Goal: Task Accomplishment & Management: Manage account settings

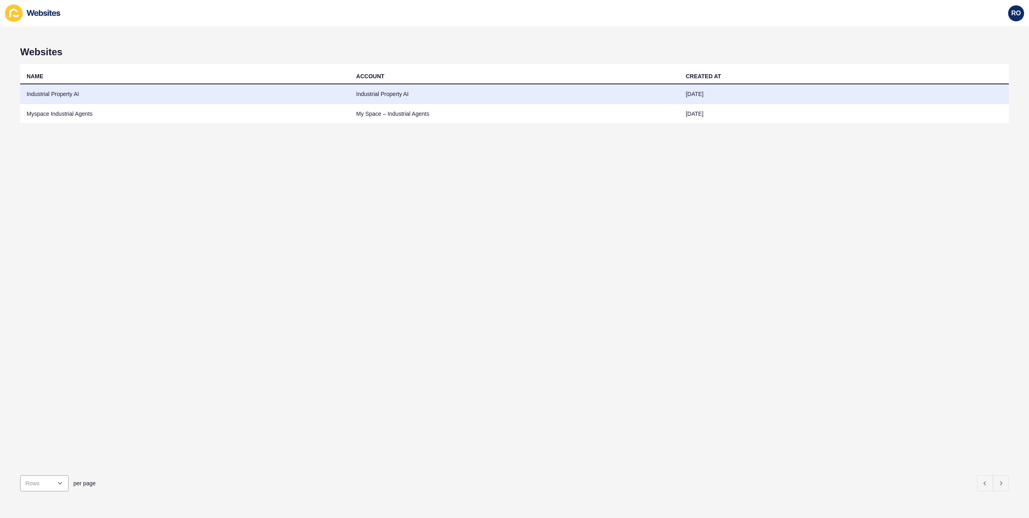
click at [74, 93] on td "Industrial Property AI" at bounding box center [185, 94] width 330 height 20
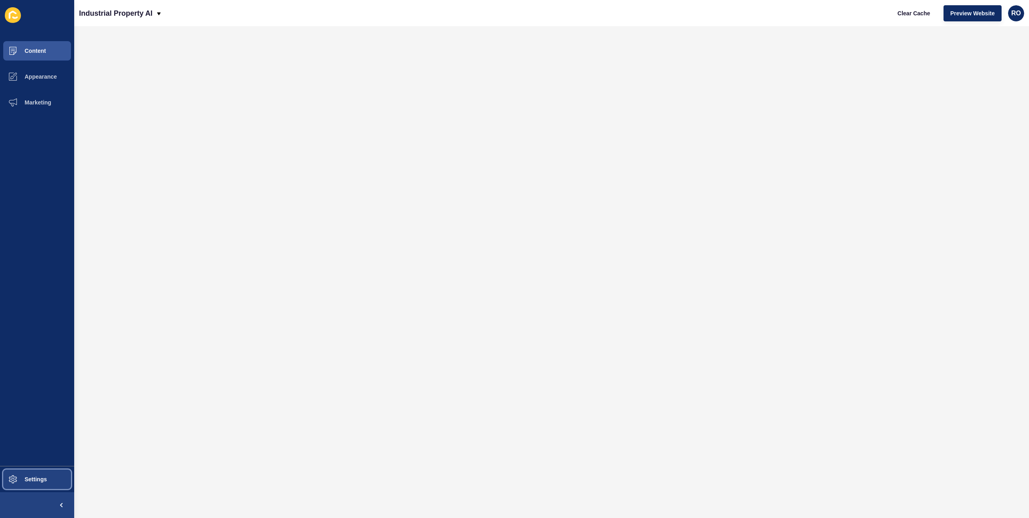
click at [35, 478] on span "Settings" at bounding box center [23, 479] width 48 height 6
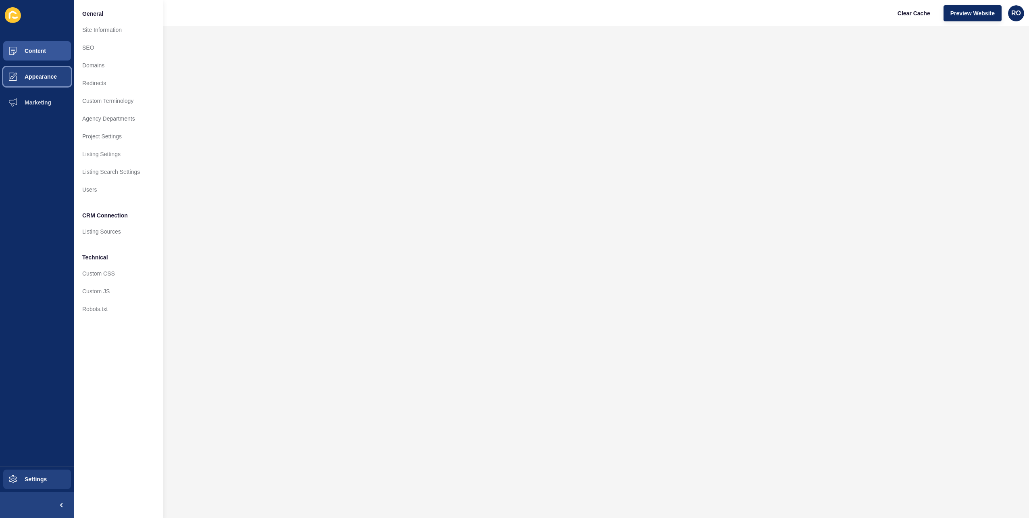
click at [42, 81] on button "Appearance" at bounding box center [37, 77] width 74 height 26
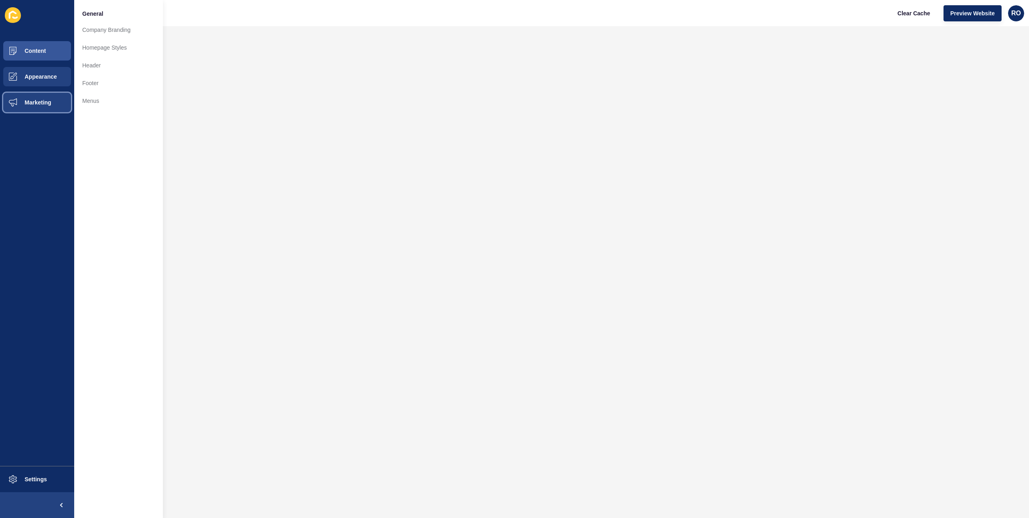
click at [39, 94] on button "Marketing" at bounding box center [37, 103] width 74 height 26
click at [106, 102] on link "Forms" at bounding box center [118, 107] width 89 height 18
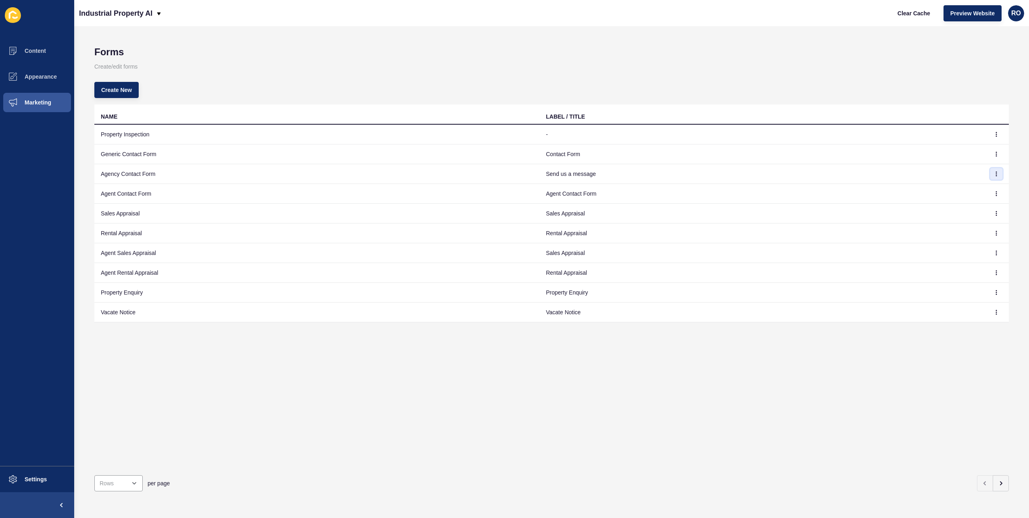
click at [994, 173] on icon "button" at bounding box center [996, 173] width 5 height 5
click at [968, 188] on link "Edit" at bounding box center [968, 190] width 56 height 18
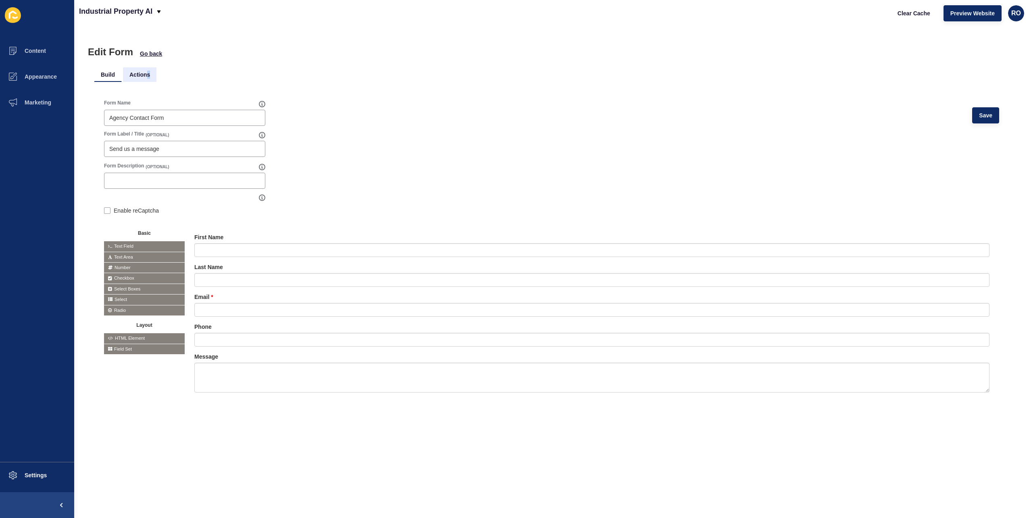
click at [148, 73] on li "Actions" at bounding box center [139, 74] width 33 height 15
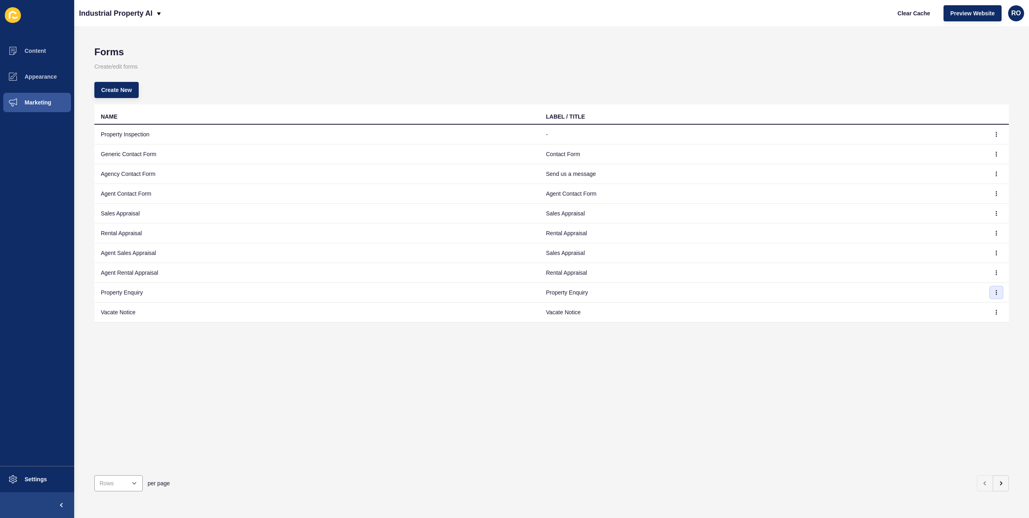
click at [992, 294] on button "button" at bounding box center [997, 292] width 12 height 11
click at [967, 303] on link "Edit" at bounding box center [968, 308] width 56 height 18
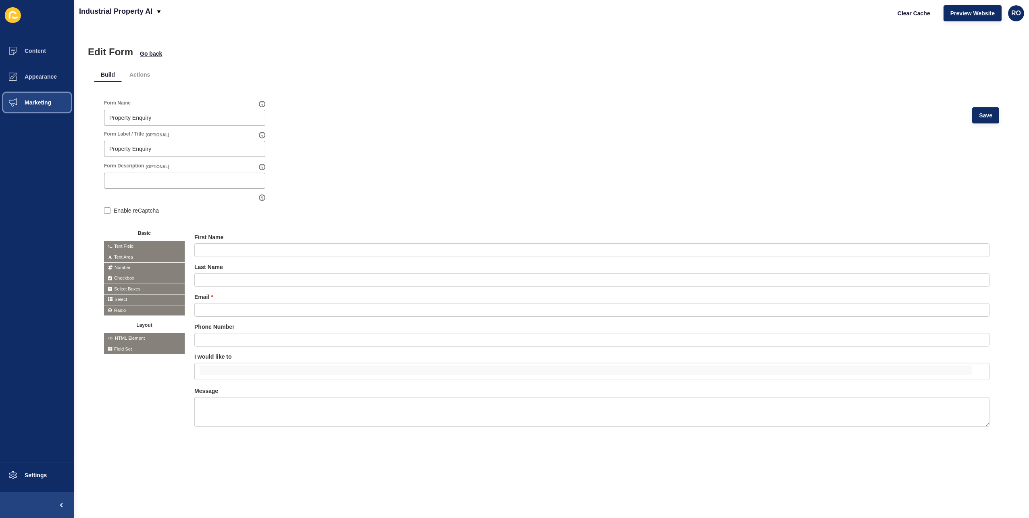
click at [23, 100] on span "Marketing" at bounding box center [25, 102] width 52 height 6
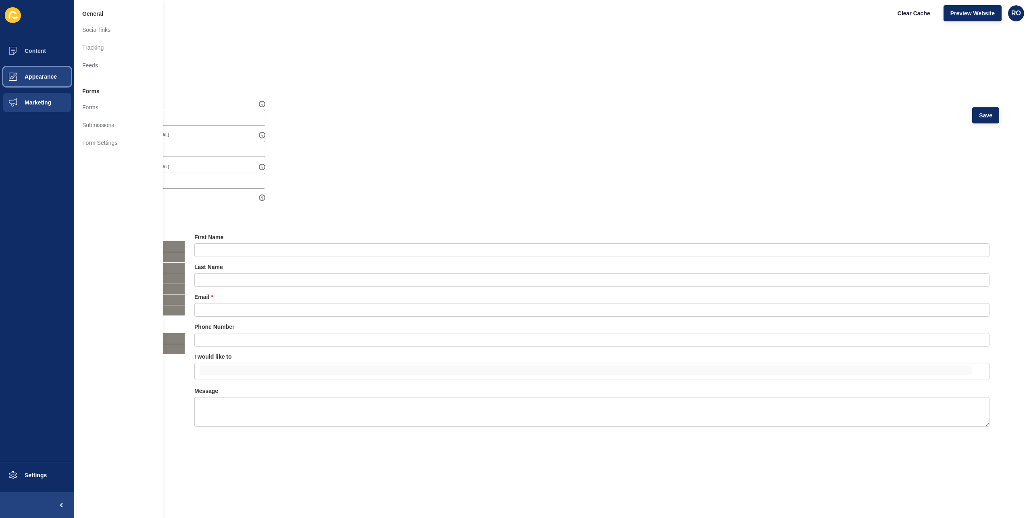
click at [39, 80] on button "Appearance" at bounding box center [37, 77] width 74 height 26
click at [35, 56] on button "Content" at bounding box center [37, 51] width 74 height 26
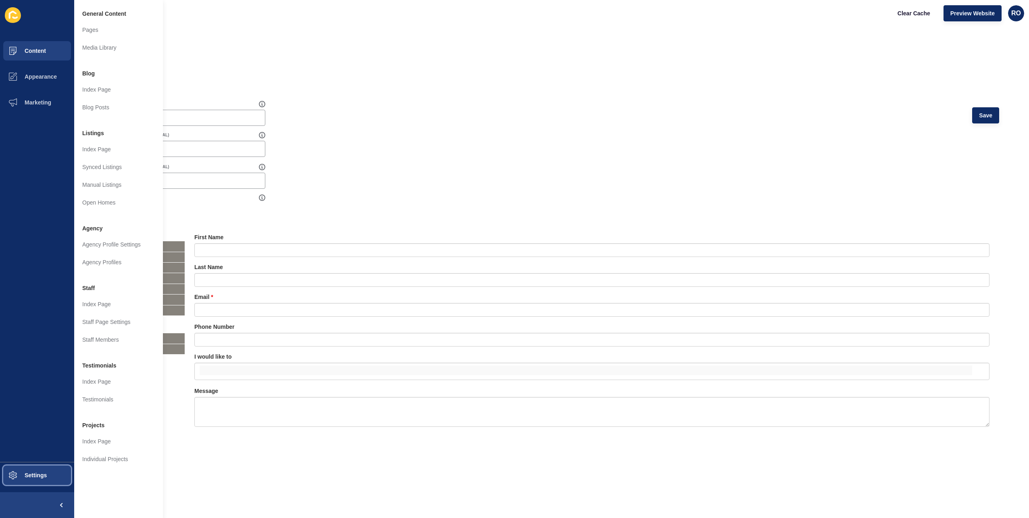
drag, startPoint x: 31, startPoint y: 464, endPoint x: 28, endPoint y: 468, distance: 4.9
click at [31, 464] on button "Settings" at bounding box center [37, 475] width 74 height 26
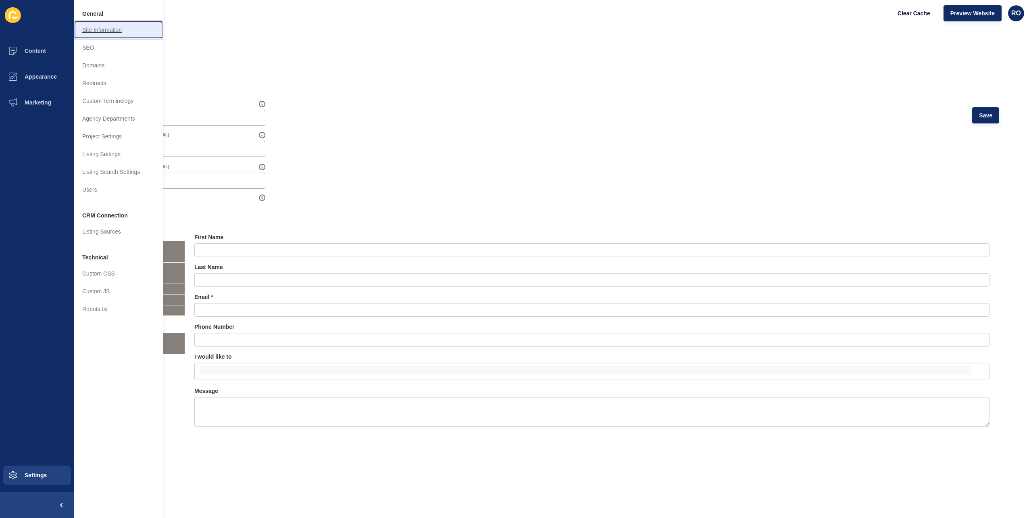
click at [102, 32] on link "Site Information" at bounding box center [118, 30] width 89 height 18
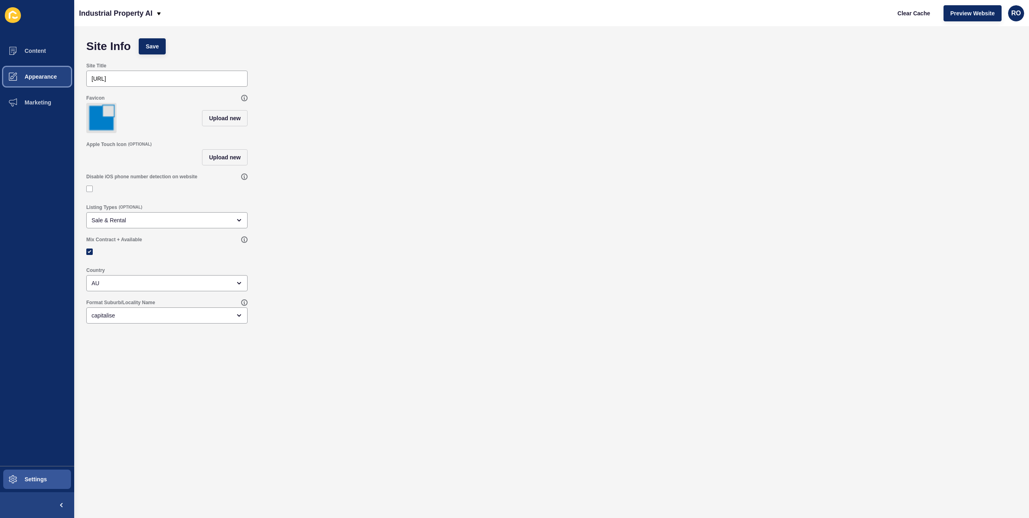
click at [40, 68] on button "Appearance" at bounding box center [37, 77] width 74 height 26
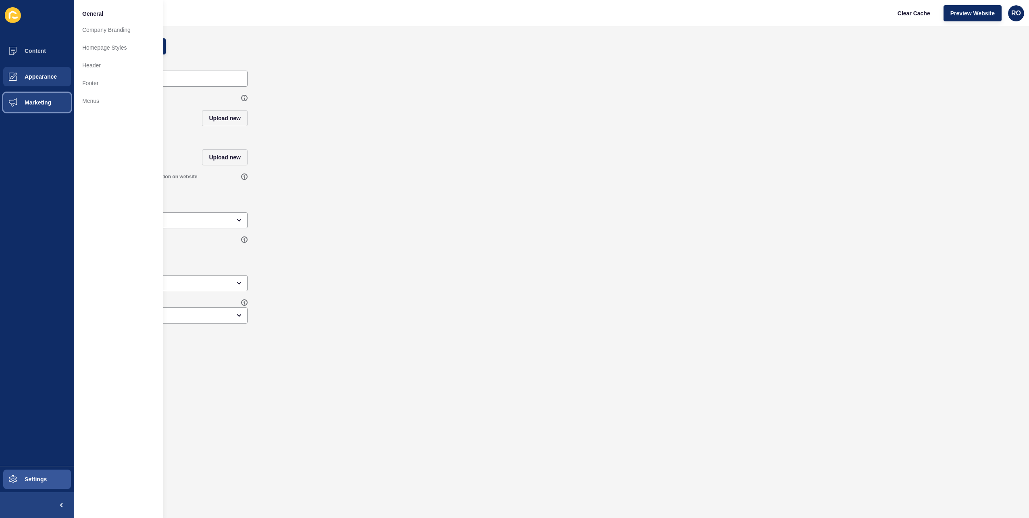
click at [43, 102] on span "Marketing" at bounding box center [25, 102] width 52 height 6
click at [90, 108] on link "Forms" at bounding box center [118, 107] width 89 height 18
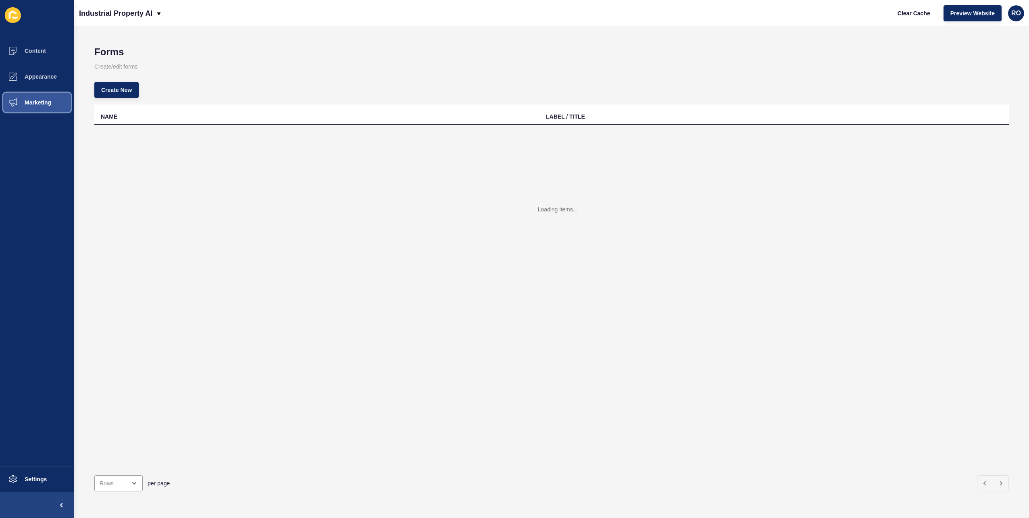
click at [55, 103] on button "Marketing" at bounding box center [37, 103] width 74 height 26
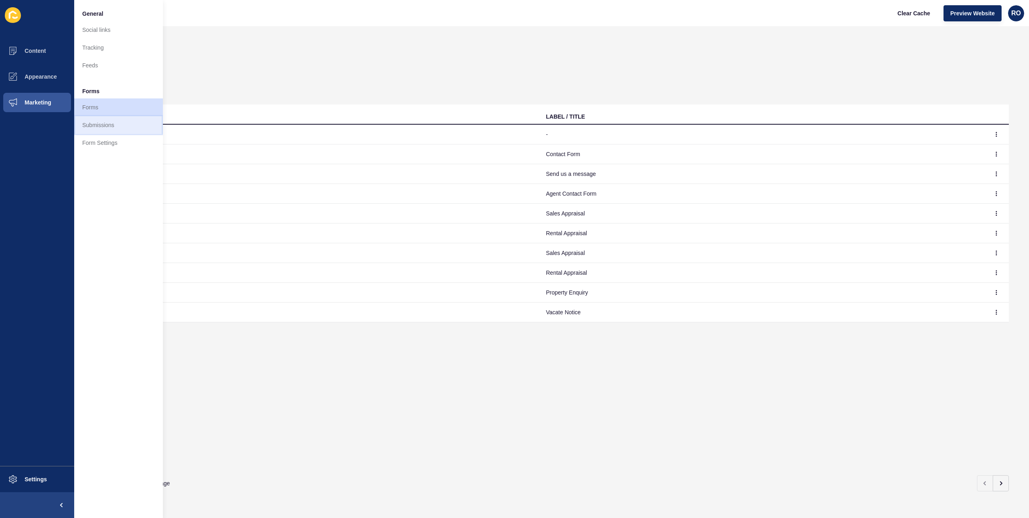
click at [92, 121] on link "Submissions" at bounding box center [118, 125] width 89 height 18
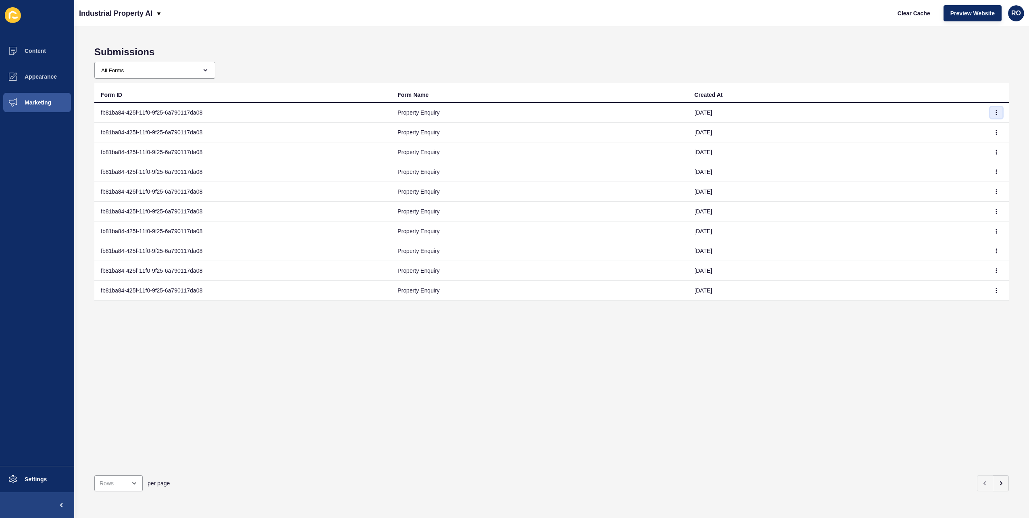
click at [991, 115] on button "button" at bounding box center [997, 112] width 12 height 11
click at [956, 126] on link "View" at bounding box center [968, 129] width 56 height 18
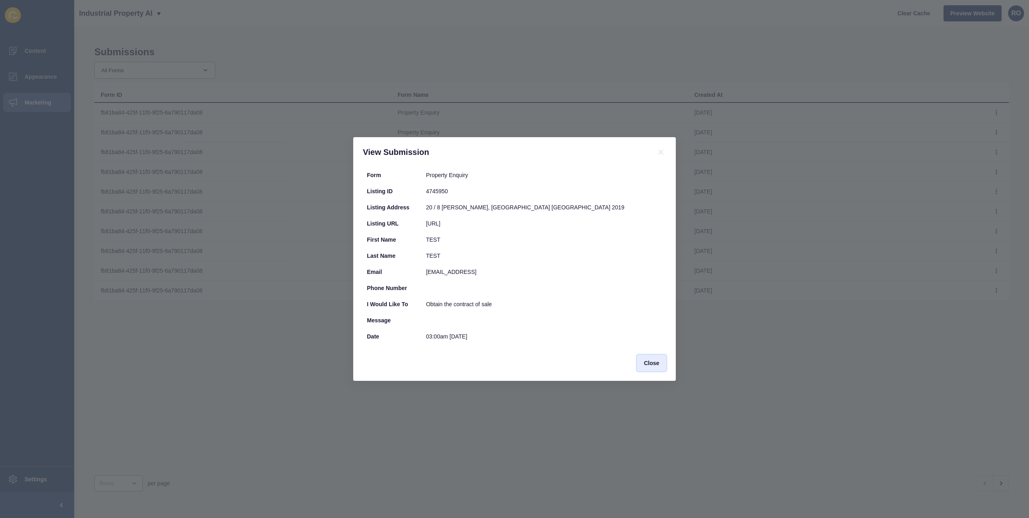
click at [645, 367] on span "Close" at bounding box center [651, 363] width 15 height 8
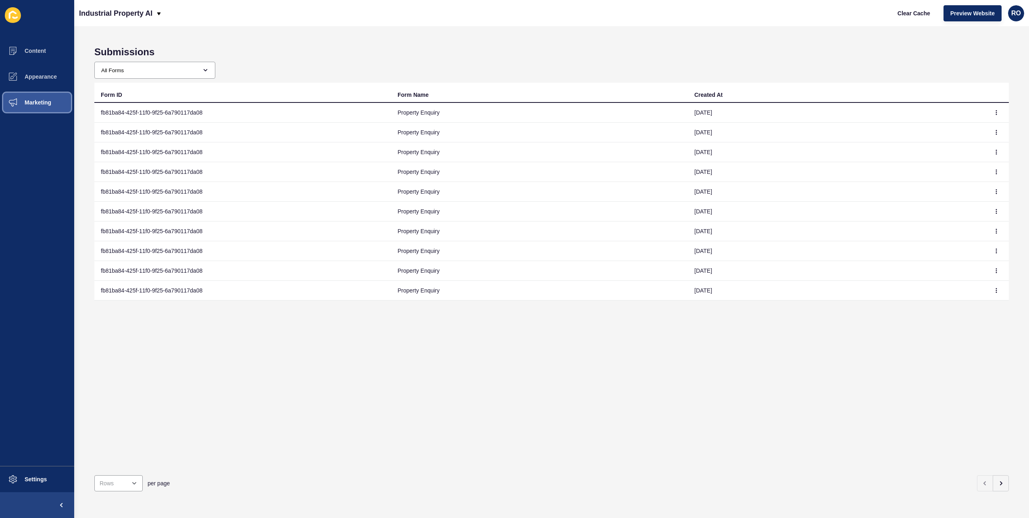
click at [45, 110] on button "Marketing" at bounding box center [37, 103] width 74 height 26
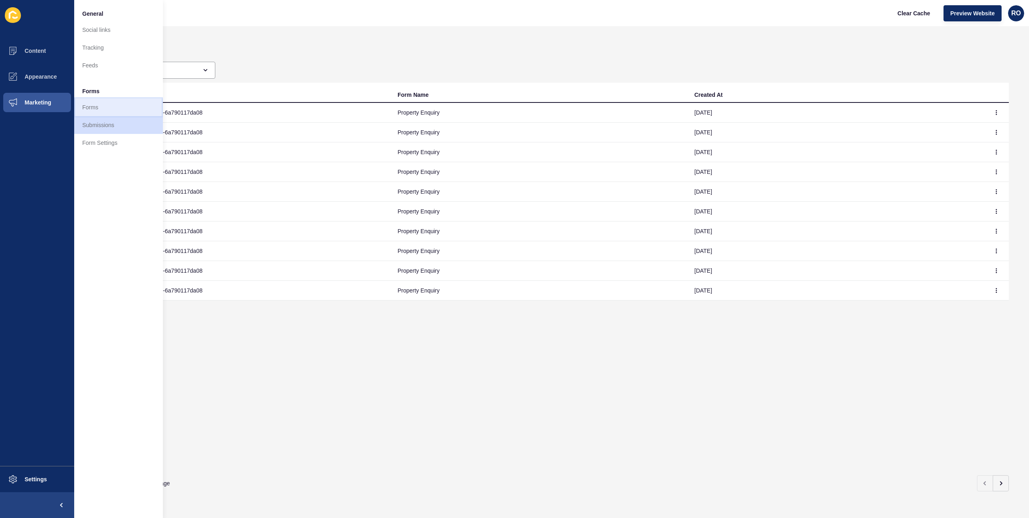
click at [115, 108] on link "Forms" at bounding box center [118, 107] width 89 height 18
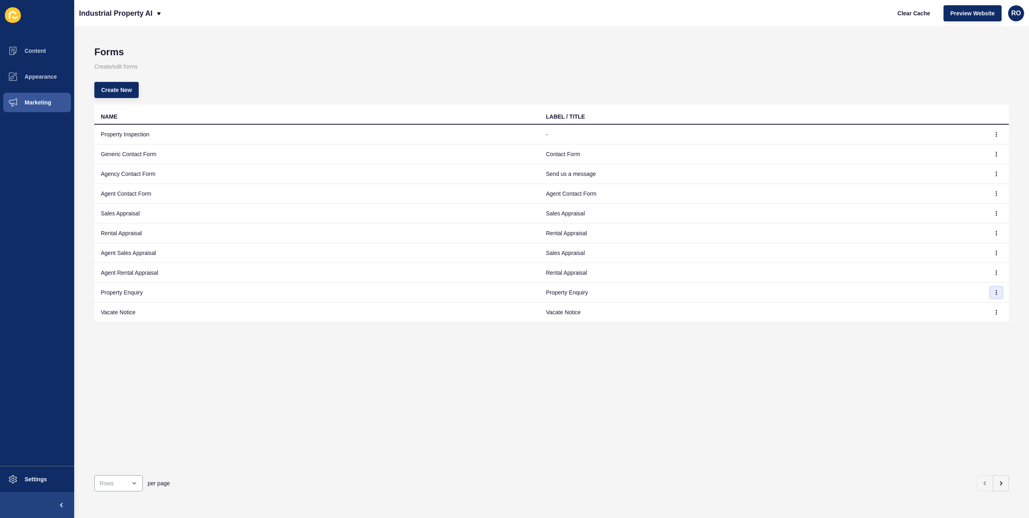
click at [991, 290] on button "button" at bounding box center [997, 292] width 12 height 11
click at [969, 305] on link "Edit" at bounding box center [968, 308] width 56 height 18
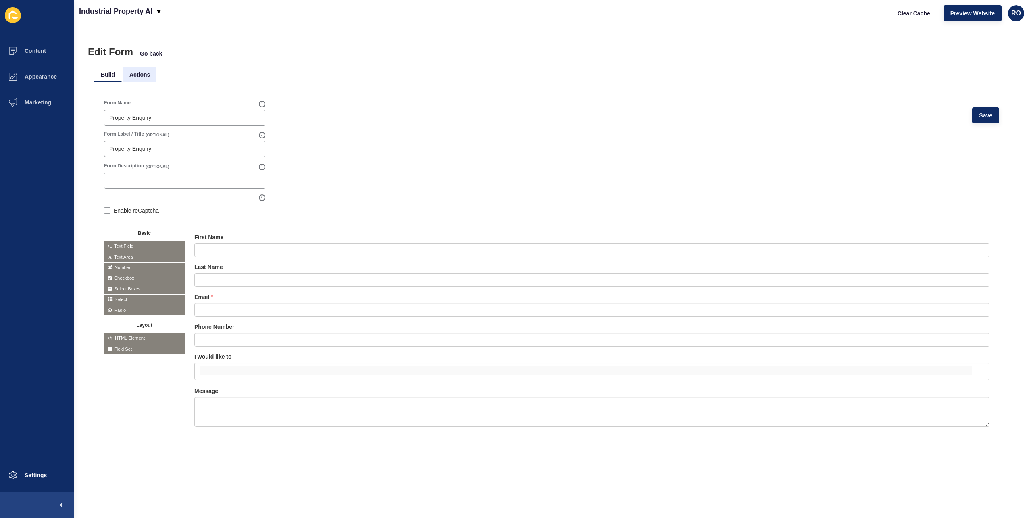
click at [139, 77] on li "Actions" at bounding box center [139, 74] width 33 height 15
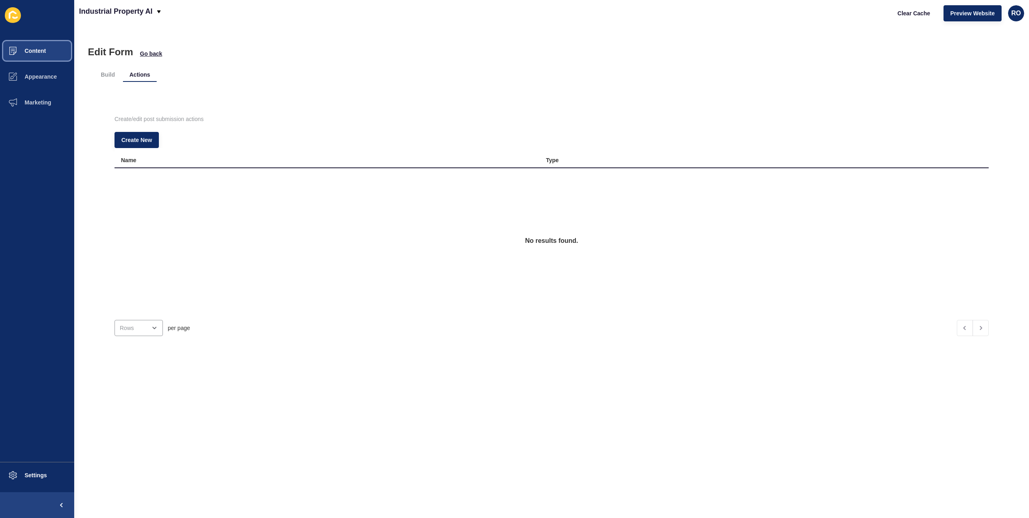
click at [41, 44] on button "Content" at bounding box center [37, 51] width 74 height 26
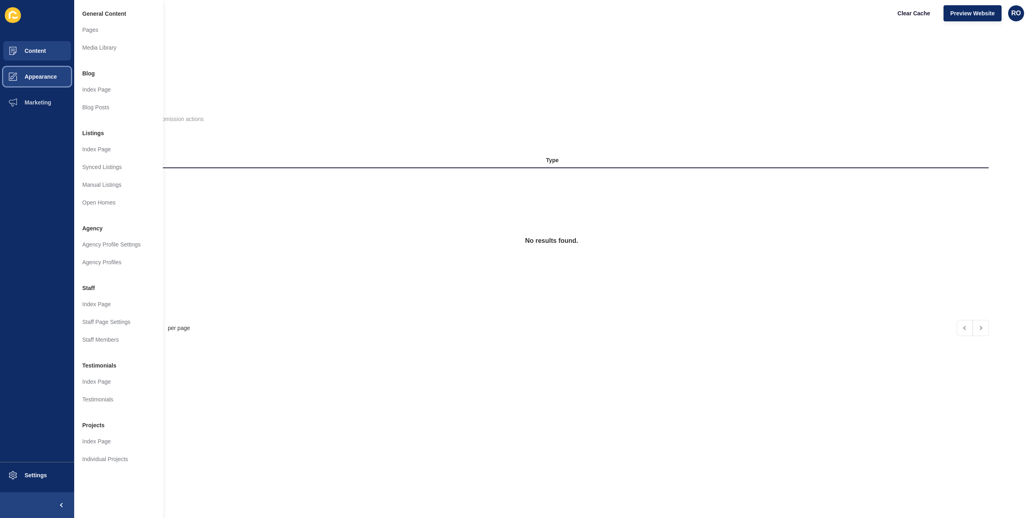
click at [38, 75] on span "Appearance" at bounding box center [28, 76] width 58 height 6
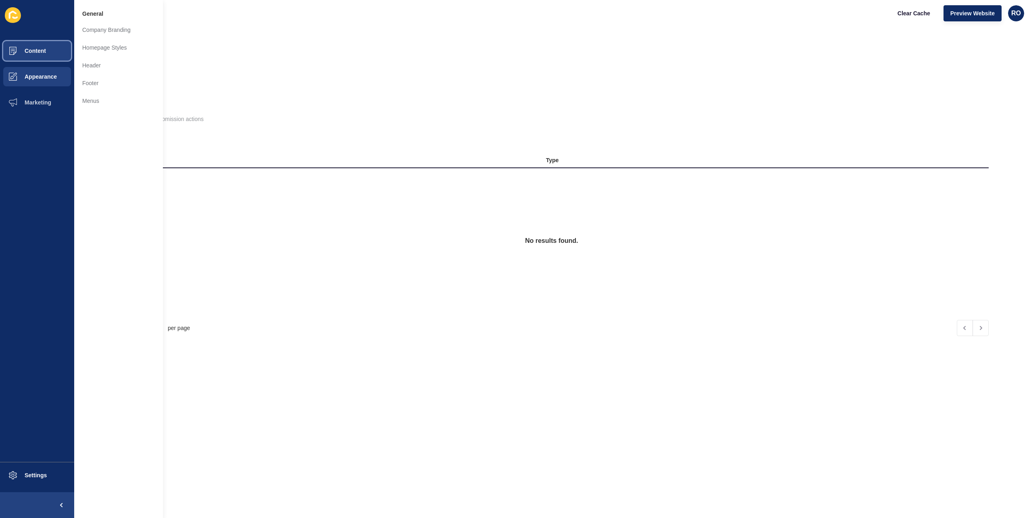
click at [33, 53] on span "Content" at bounding box center [22, 51] width 47 height 6
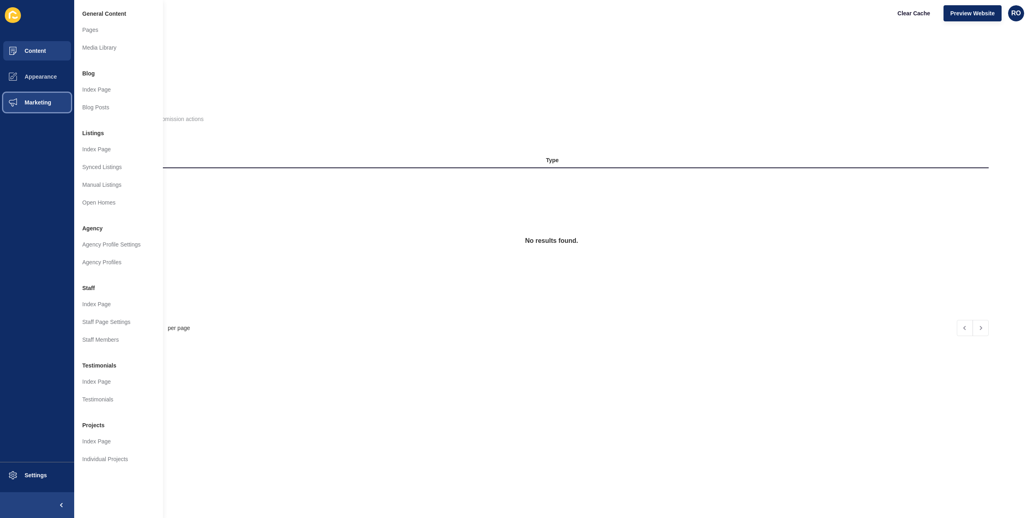
click at [41, 99] on span "Marketing" at bounding box center [25, 102] width 52 height 6
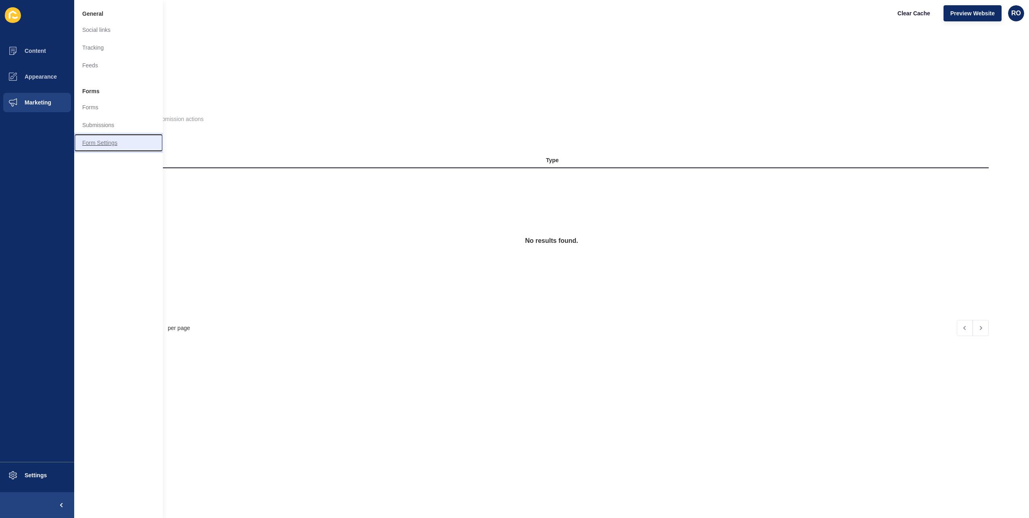
click at [113, 143] on link "Form Settings" at bounding box center [118, 143] width 89 height 18
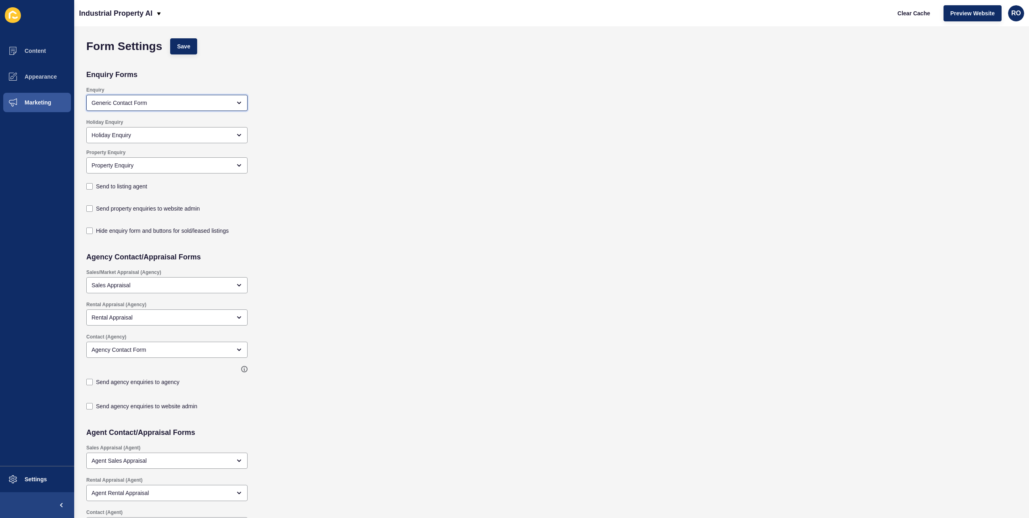
click at [203, 104] on div "Generic Contact Form" at bounding box center [162, 103] width 140 height 8
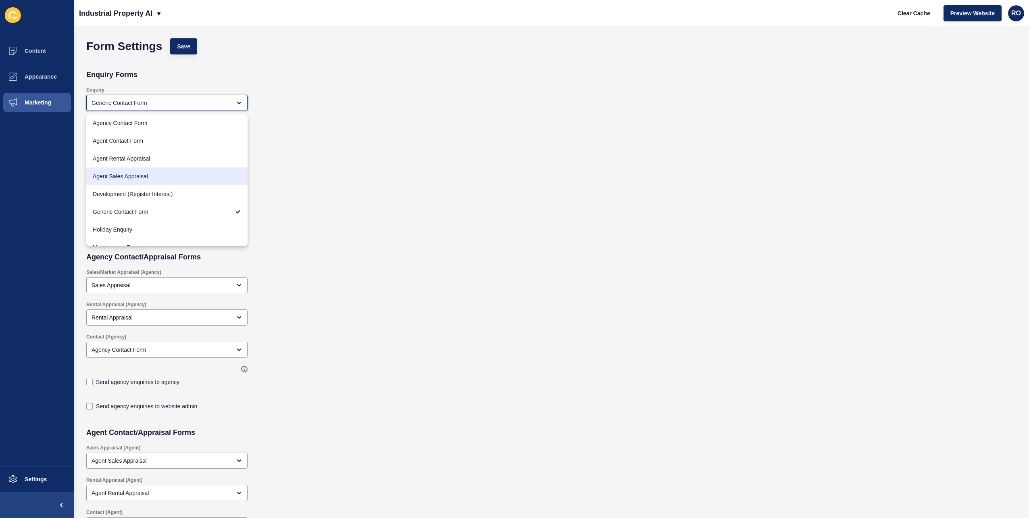
scroll to position [81, 0]
click at [370, 203] on div "Send property enquiries to website admin" at bounding box center [457, 207] width 751 height 22
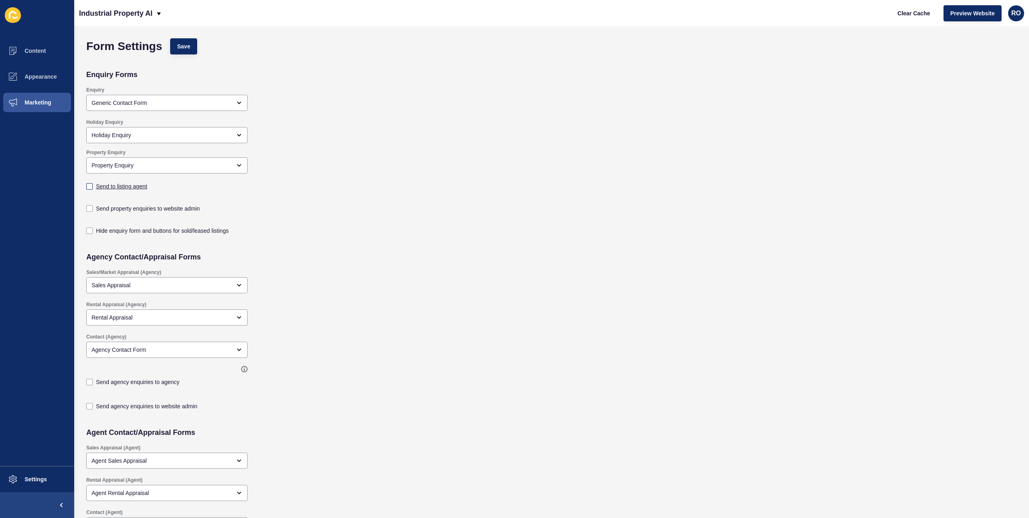
click at [106, 189] on label "Send to listing agent" at bounding box center [121, 186] width 51 height 8
click at [93, 189] on input "Send to listing agent" at bounding box center [90, 186] width 5 height 5
checkbox input "true"
click at [194, 208] on label "Send property enquiries to website admin" at bounding box center [148, 209] width 104 height 8
click at [93, 208] on input "Send property enquiries to website admin" at bounding box center [90, 208] width 5 height 5
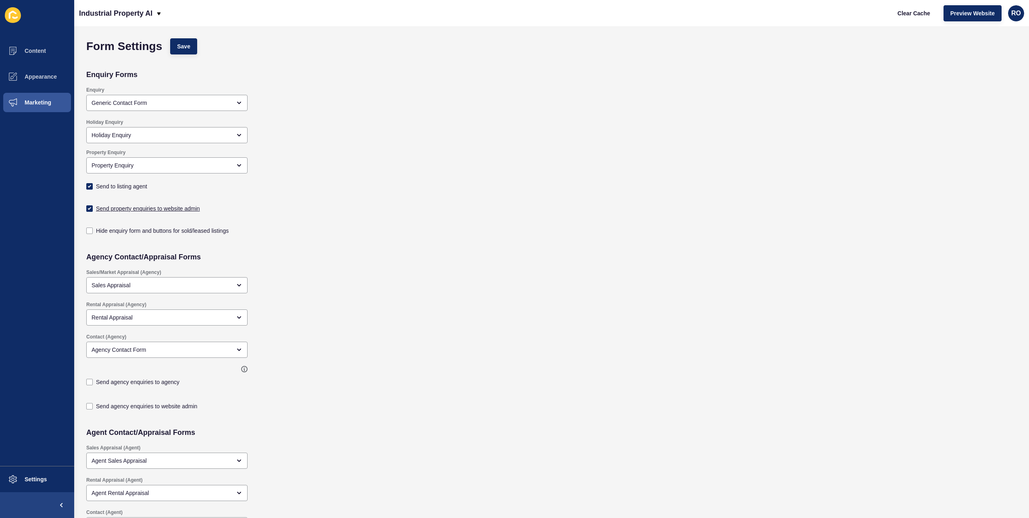
checkbox input "true"
click at [194, 45] on button "Save" at bounding box center [183, 46] width 27 height 16
click at [1014, 9] on span "RO" at bounding box center [1017, 13] width 10 height 8
click at [808, 108] on div "Enquiry Generic Contact Form" at bounding box center [457, 99] width 751 height 32
click at [52, 473] on button "Settings" at bounding box center [37, 479] width 74 height 26
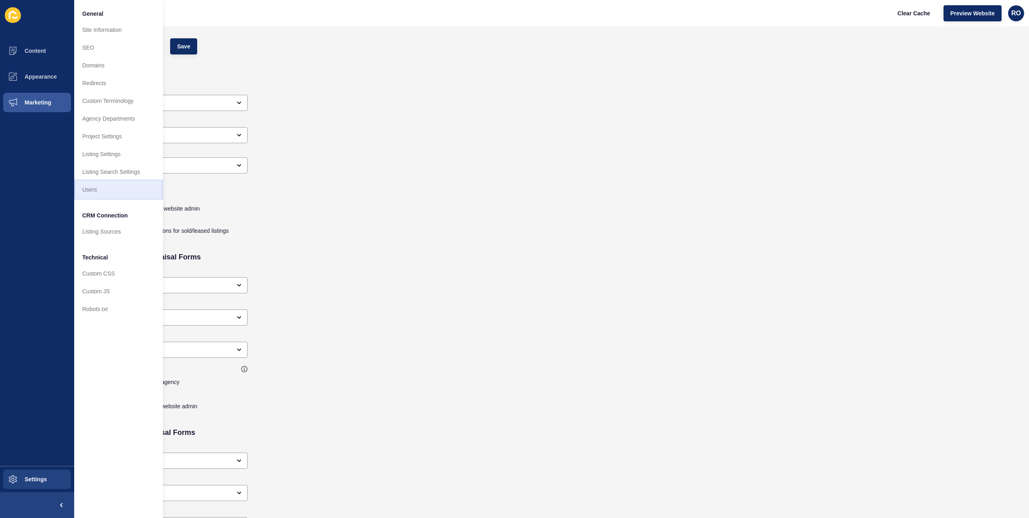
click at [104, 189] on link "Users" at bounding box center [118, 190] width 89 height 18
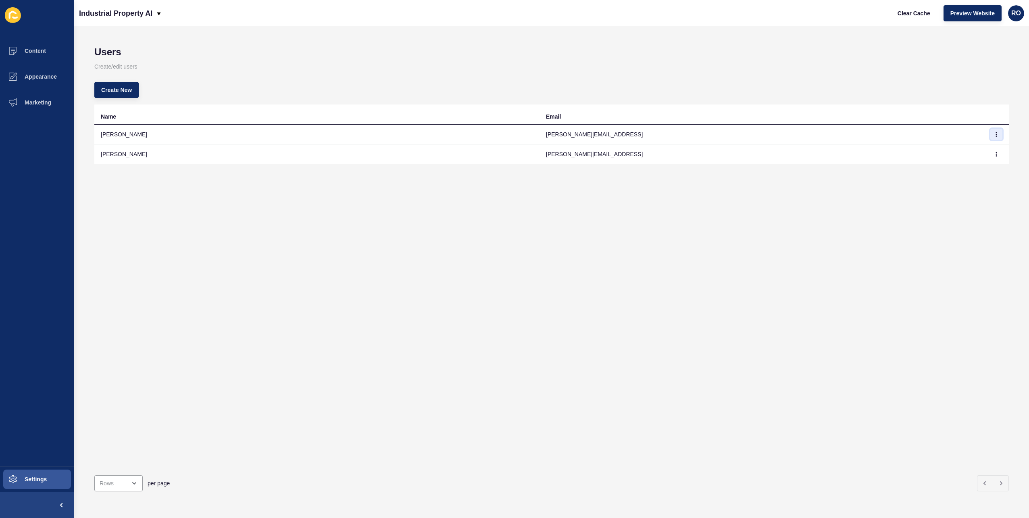
click at [994, 134] on button "button" at bounding box center [997, 134] width 12 height 11
click at [975, 149] on link "Edit" at bounding box center [968, 151] width 56 height 18
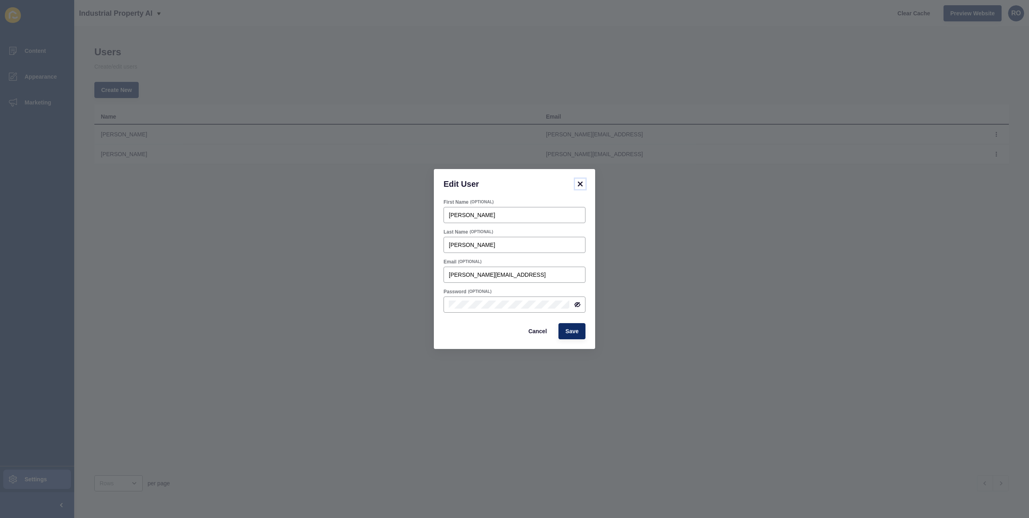
click at [581, 183] on icon at bounding box center [580, 184] width 5 height 5
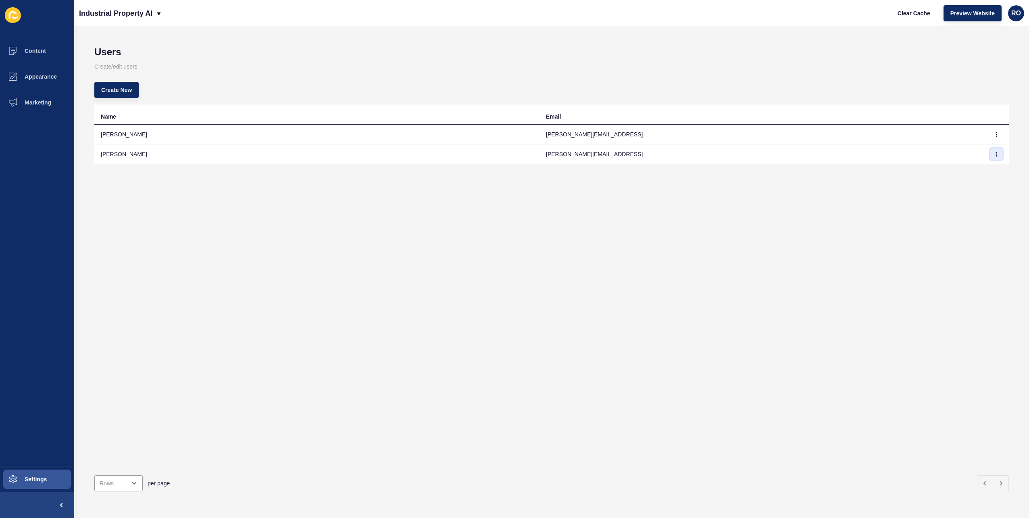
click at [991, 157] on button "button" at bounding box center [997, 153] width 12 height 11
click at [972, 168] on link "Edit" at bounding box center [968, 170] width 56 height 18
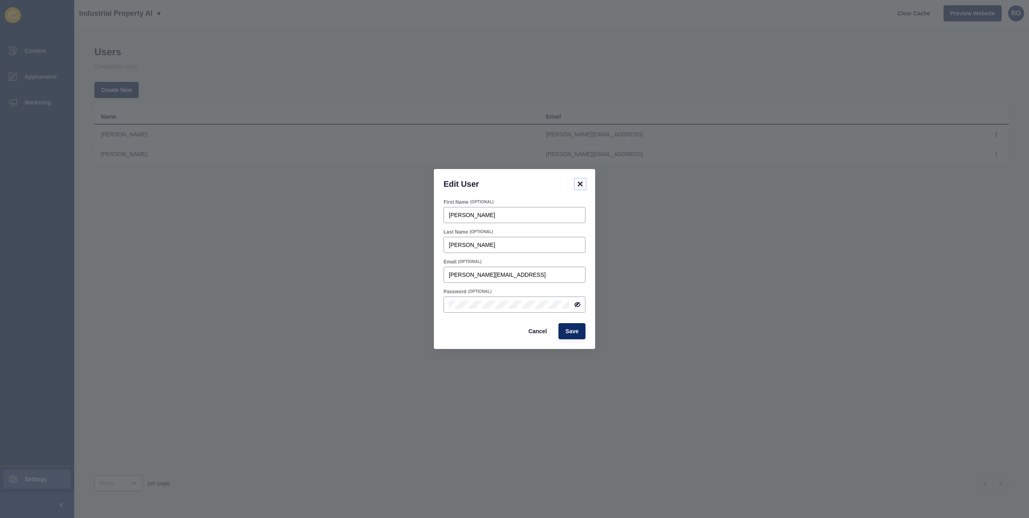
click at [582, 184] on icon at bounding box center [581, 184] width 10 height 10
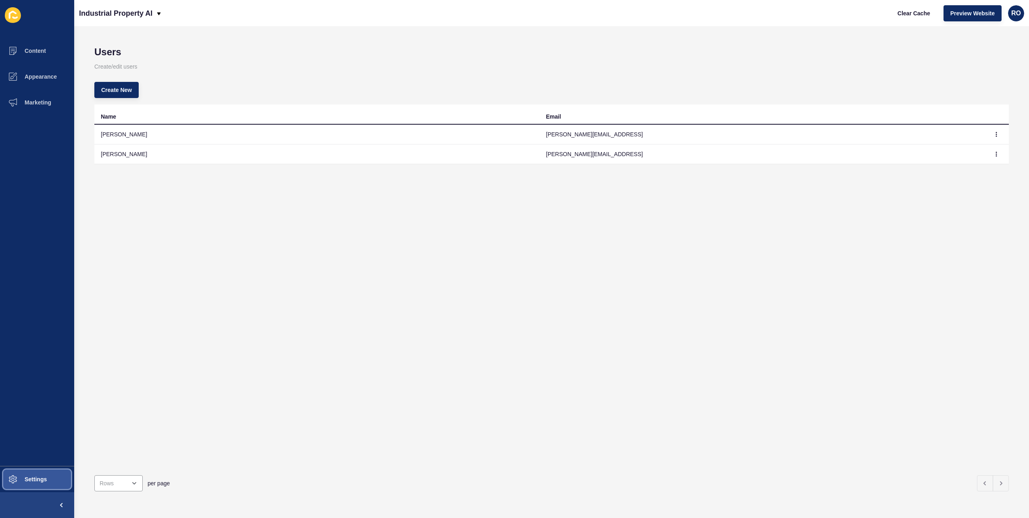
click at [38, 479] on span "Settings" at bounding box center [23, 479] width 48 height 6
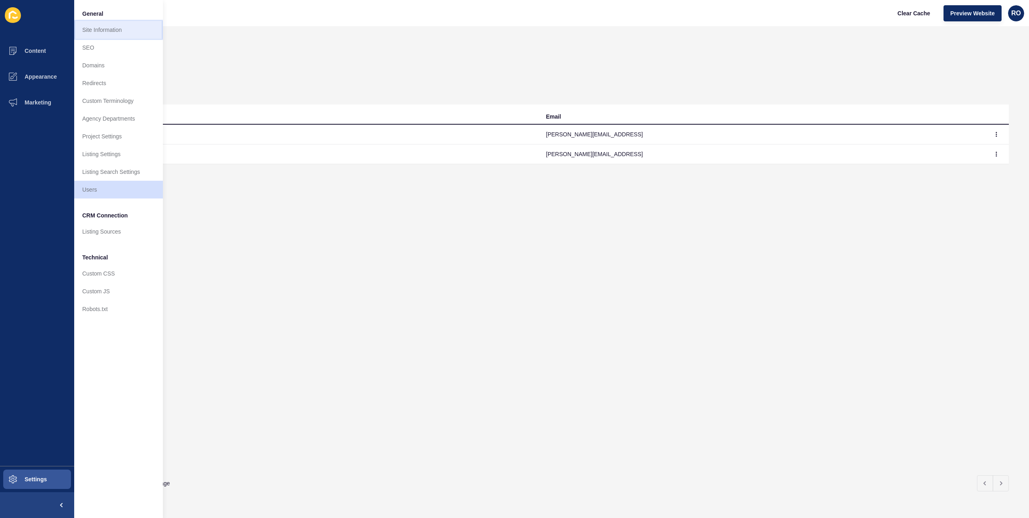
click at [102, 27] on link "Site Information" at bounding box center [118, 30] width 89 height 18
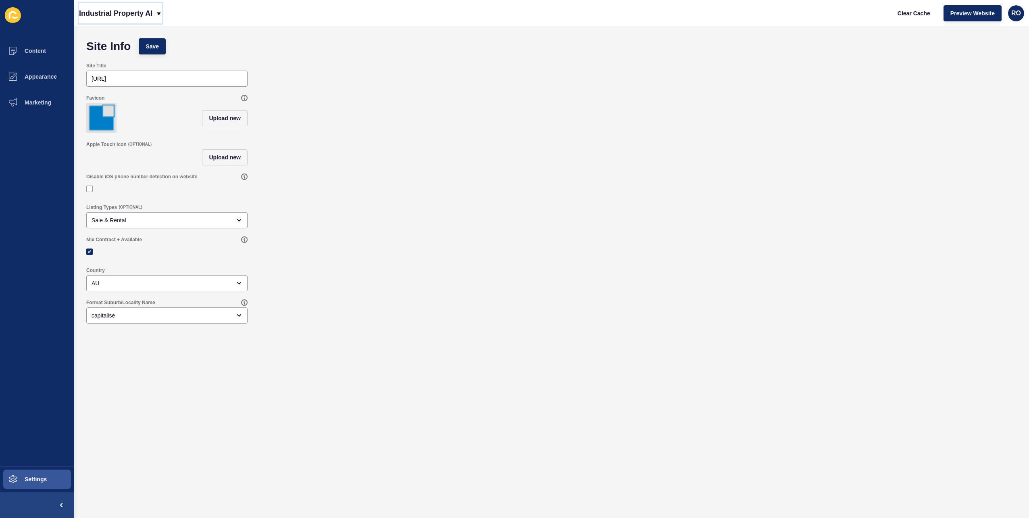
click at [144, 15] on p "Industrial Property AI" at bounding box center [115, 13] width 73 height 20
click at [221, 23] on div "Industrial Property AI Clear Cache Preview Website RO" at bounding box center [551, 13] width 955 height 26
click at [61, 72] on button "Appearance" at bounding box center [37, 77] width 74 height 26
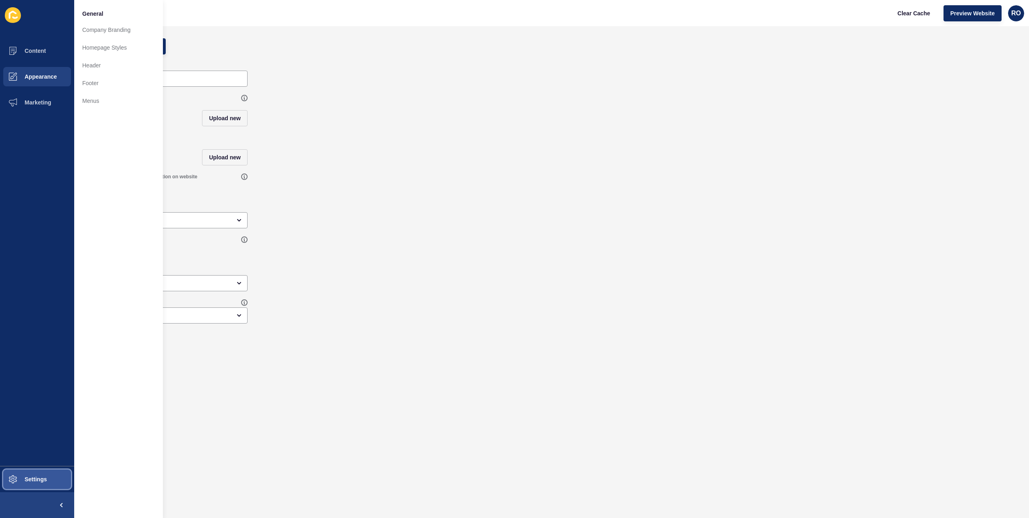
click at [51, 482] on button "Settings" at bounding box center [37, 479] width 74 height 26
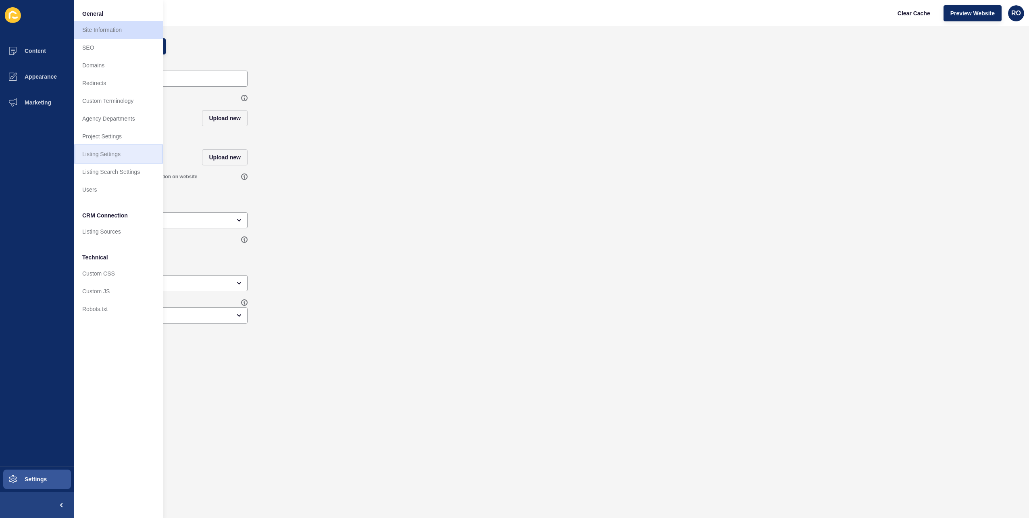
click at [110, 155] on link "Listing Settings" at bounding box center [118, 154] width 89 height 18
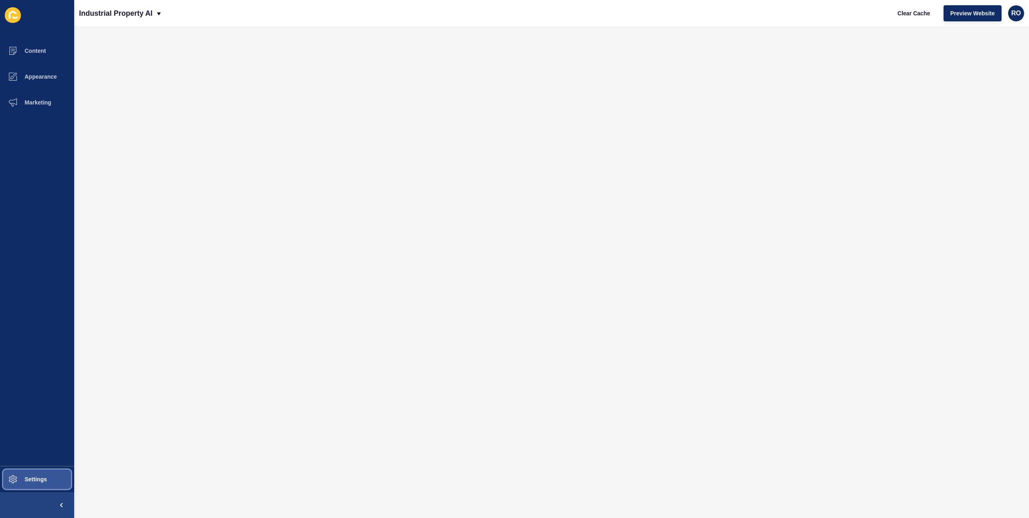
click at [43, 479] on span "Settings" at bounding box center [23, 479] width 48 height 6
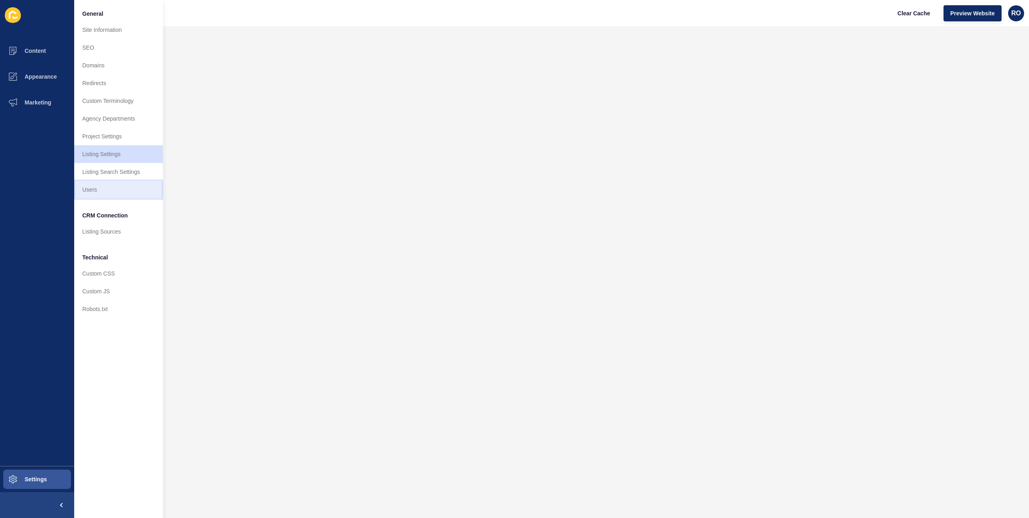
click at [104, 191] on link "Users" at bounding box center [118, 190] width 89 height 18
